Goal: Task Accomplishment & Management: Manage account settings

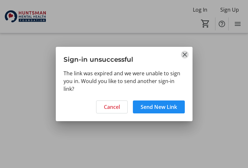
click at [183, 54] on mat-icon "Close" at bounding box center [185, 55] width 8 height 8
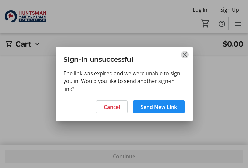
click at [187, 54] on mat-icon "Close" at bounding box center [185, 55] width 8 height 8
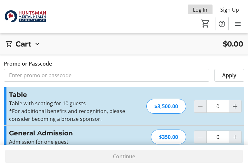
click at [199, 7] on span "Log In" at bounding box center [200, 10] width 15 height 8
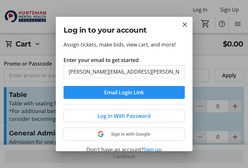
type input "[PERSON_NAME][EMAIL_ADDRESS][PERSON_NAME][US_STATE][DOMAIN_NAME]"
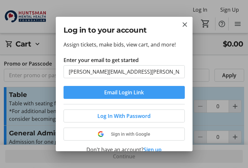
click at [158, 93] on span "submit" at bounding box center [124, 92] width 121 height 15
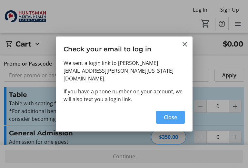
click at [167, 113] on span "Close" at bounding box center [170, 117] width 13 height 8
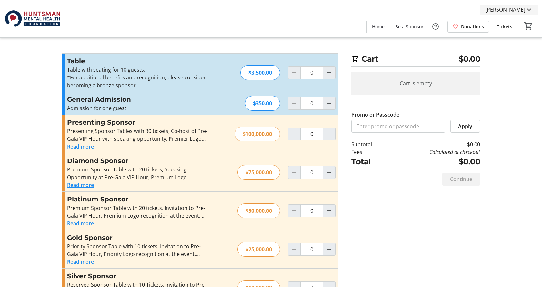
click at [507, 8] on span "[PERSON_NAME]" at bounding box center [505, 10] width 40 height 8
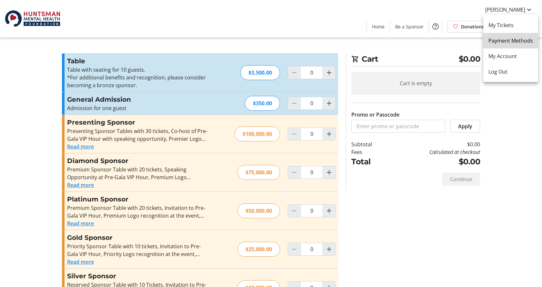
click at [506, 40] on span "Payment Methods" at bounding box center [511, 41] width 45 height 8
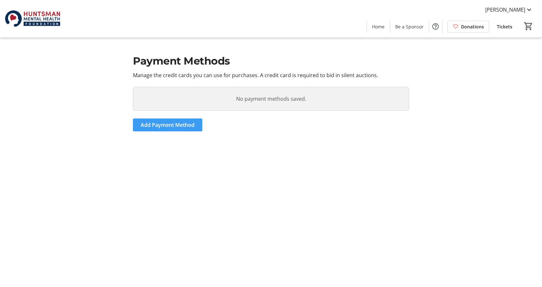
click at [161, 125] on span "Add Payment Method" at bounding box center [168, 125] width 54 height 8
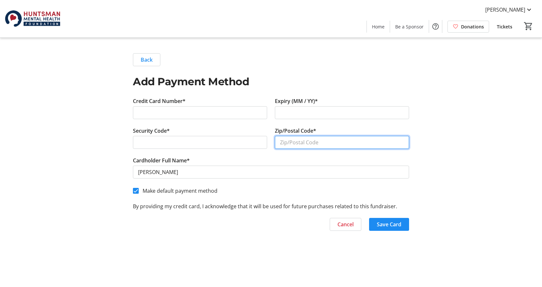
click at [291, 144] on input "Zip/Postal Code*" at bounding box center [342, 142] width 134 height 13
type input "84121"
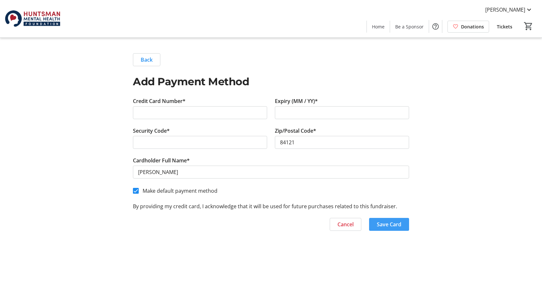
click at [397, 229] on span "button" at bounding box center [389, 224] width 40 height 15
